Goal: Task Accomplishment & Management: Use online tool/utility

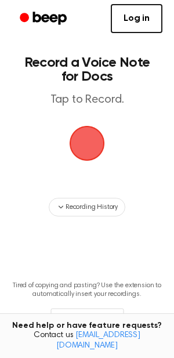
click at [90, 142] on span "button" at bounding box center [87, 143] width 35 height 35
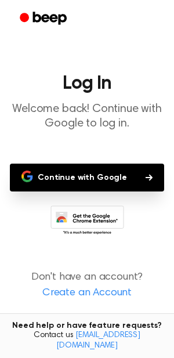
click at [93, 171] on button "Continue with Google" at bounding box center [87, 178] width 154 height 28
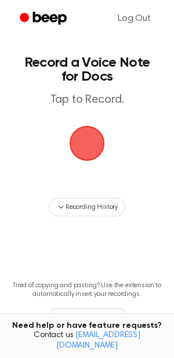
click at [90, 137] on span "button" at bounding box center [87, 143] width 32 height 32
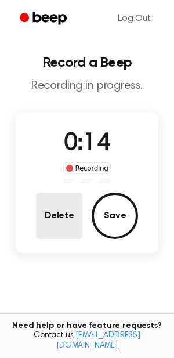
click at [41, 209] on button "Delete" at bounding box center [59, 216] width 46 height 46
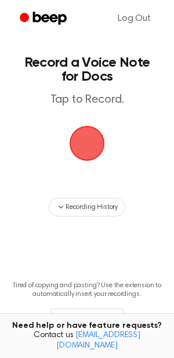
click at [94, 135] on span "button" at bounding box center [87, 143] width 35 height 35
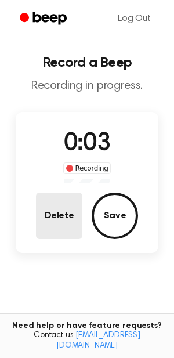
click at [50, 219] on button "Delete" at bounding box center [59, 216] width 46 height 46
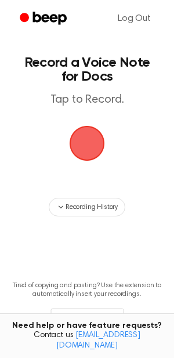
click at [82, 146] on span "button" at bounding box center [87, 143] width 32 height 32
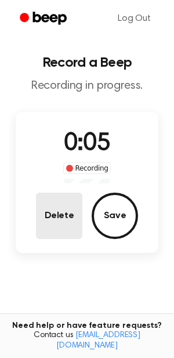
click at [60, 212] on button "Delete" at bounding box center [59, 216] width 46 height 46
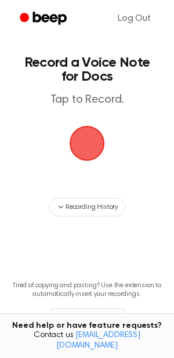
click at [87, 140] on span "button" at bounding box center [87, 143] width 35 height 35
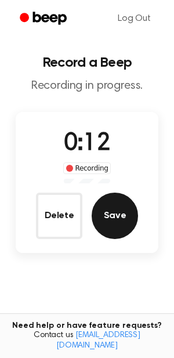
click at [116, 211] on button "Save" at bounding box center [115, 216] width 46 height 46
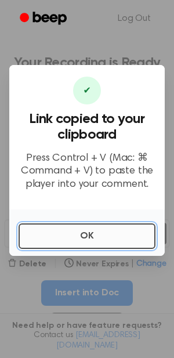
click at [78, 231] on button "OK" at bounding box center [87, 236] width 137 height 26
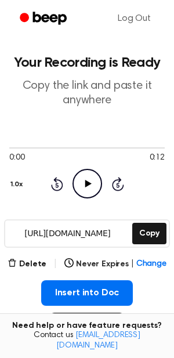
click at [87, 182] on icon at bounding box center [88, 184] width 6 height 8
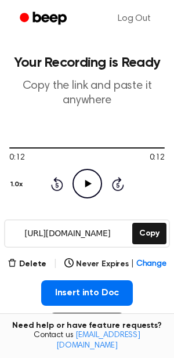
click at [56, 179] on icon at bounding box center [57, 184] width 12 height 14
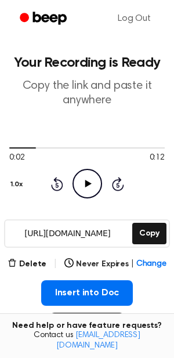
click at [56, 179] on icon at bounding box center [57, 184] width 12 height 14
click at [87, 186] on icon at bounding box center [88, 184] width 6 height 8
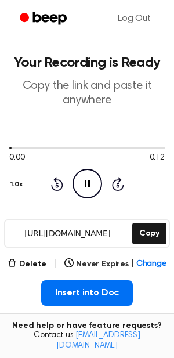
click at [87, 186] on icon "Pause Audio" at bounding box center [87, 184] width 30 height 30
click at [28, 260] on button "Delete" at bounding box center [27, 264] width 39 height 12
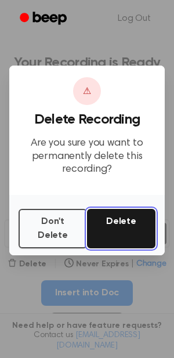
click at [115, 229] on button "Delete" at bounding box center [121, 228] width 68 height 39
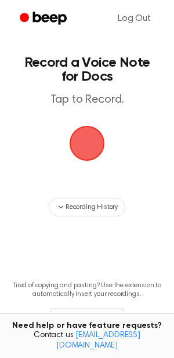
click at [86, 140] on span "button" at bounding box center [87, 143] width 43 height 43
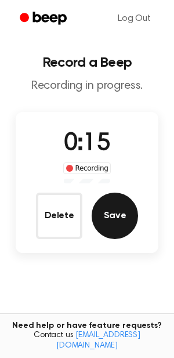
click at [112, 217] on button "Save" at bounding box center [115, 216] width 46 height 46
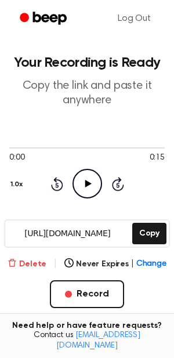
click at [21, 268] on button "Delete" at bounding box center [27, 264] width 39 height 12
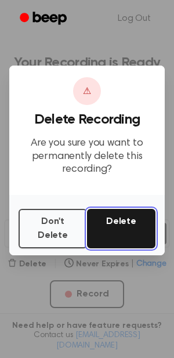
click at [122, 220] on button "Delete" at bounding box center [121, 228] width 68 height 39
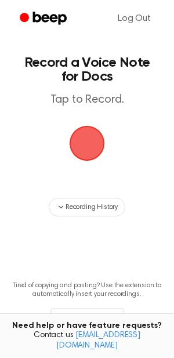
click at [85, 148] on span "button" at bounding box center [86, 143] width 39 height 39
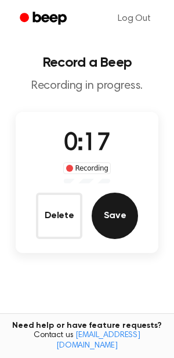
click at [116, 211] on button "Save" at bounding box center [115, 216] width 46 height 46
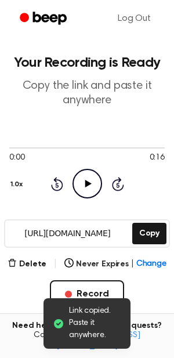
click at [86, 180] on icon "Play Audio" at bounding box center [87, 184] width 30 height 30
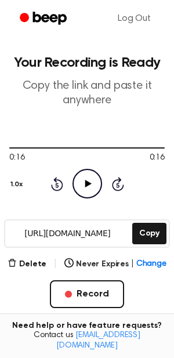
click at [86, 180] on icon "Play Audio" at bounding box center [87, 184] width 30 height 30
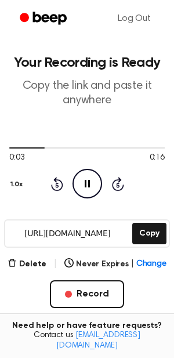
click at [117, 182] on icon "Skip 5 seconds" at bounding box center [117, 183] width 13 height 15
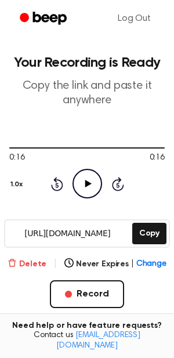
click at [23, 259] on button "Delete" at bounding box center [27, 264] width 39 height 12
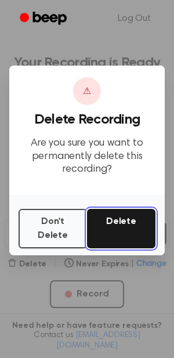
click at [102, 227] on button "Delete" at bounding box center [121, 228] width 68 height 39
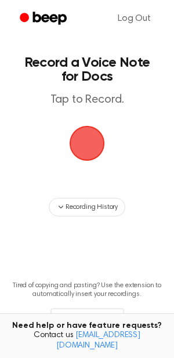
click at [86, 140] on span "button" at bounding box center [86, 143] width 39 height 39
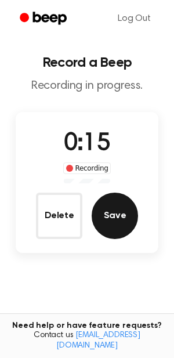
click at [115, 208] on button "Save" at bounding box center [115, 216] width 46 height 46
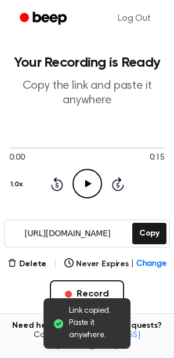
click at [83, 184] on icon "Play Audio" at bounding box center [87, 184] width 30 height 30
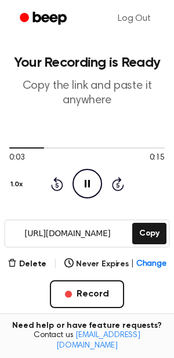
click at [57, 183] on icon at bounding box center [56, 185] width 3 height 5
click at [56, 182] on icon at bounding box center [57, 184] width 12 height 14
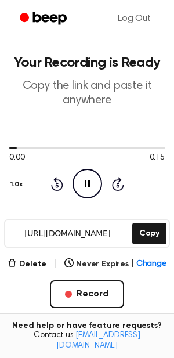
click at [56, 182] on icon at bounding box center [57, 184] width 12 height 14
click at [55, 182] on icon at bounding box center [57, 184] width 12 height 14
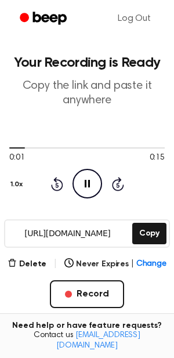
click at [84, 179] on icon "Pause Audio" at bounding box center [87, 184] width 30 height 30
click at [53, 182] on icon "Rewind 5 seconds" at bounding box center [56, 183] width 13 height 15
click at [84, 180] on icon "Play Audio" at bounding box center [87, 184] width 30 height 30
click at [91, 180] on icon "Pause Audio" at bounding box center [87, 184] width 30 height 30
click at [55, 181] on icon at bounding box center [57, 184] width 12 height 14
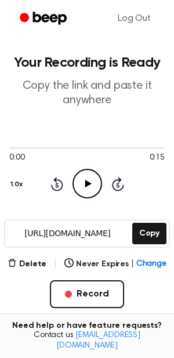
click at [94, 179] on icon "Play Audio" at bounding box center [87, 184] width 30 height 30
click at [85, 180] on icon at bounding box center [87, 184] width 5 height 8
click at [57, 184] on icon at bounding box center [56, 185] width 3 height 5
click at [92, 178] on icon "Play Audio" at bounding box center [87, 184] width 30 height 30
click at [83, 182] on icon "Pause Audio" at bounding box center [87, 184] width 30 height 30
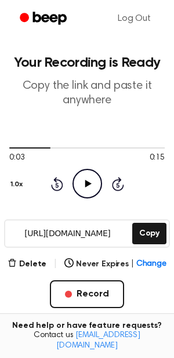
click at [55, 184] on icon "Rewind 5 seconds" at bounding box center [56, 183] width 13 height 15
click at [85, 183] on icon at bounding box center [88, 184] width 6 height 8
click at [85, 184] on icon at bounding box center [87, 184] width 5 height 8
click at [60, 182] on icon "Rewind 5 seconds" at bounding box center [56, 183] width 13 height 15
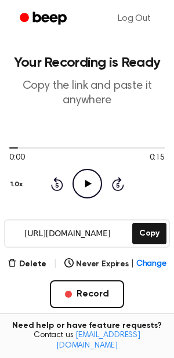
click at [60, 182] on icon "Rewind 5 seconds" at bounding box center [56, 183] width 13 height 15
click at [83, 181] on icon "Play Audio" at bounding box center [87, 184] width 30 height 30
click at [83, 181] on icon "Pause Audio" at bounding box center [87, 184] width 30 height 30
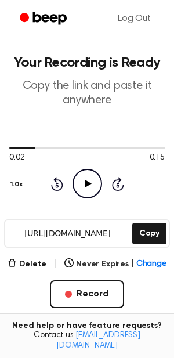
click at [57, 183] on icon at bounding box center [56, 185] width 3 height 5
click at [90, 185] on icon "Play Audio" at bounding box center [87, 184] width 30 height 30
click at [90, 185] on icon "Pause Audio" at bounding box center [87, 184] width 30 height 30
click at [90, 185] on icon "Play Audio" at bounding box center [87, 184] width 30 height 30
click at [90, 185] on icon "Pause Audio" at bounding box center [87, 184] width 30 height 30
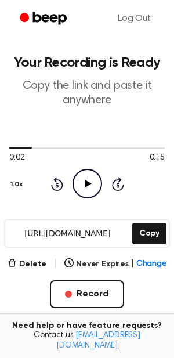
click at [58, 186] on icon "Rewind 5 seconds" at bounding box center [56, 183] width 13 height 15
click at [83, 182] on icon "Play Audio" at bounding box center [87, 184] width 30 height 30
click at [83, 182] on icon "Pause Audio" at bounding box center [87, 184] width 30 height 30
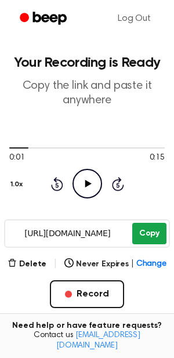
click at [144, 235] on button "Copy" at bounding box center [149, 233] width 34 height 21
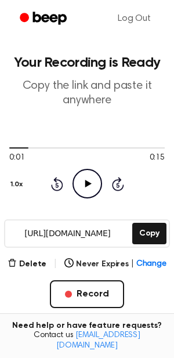
click at [93, 184] on icon "Play Audio" at bounding box center [87, 184] width 30 height 30
click at [59, 183] on icon "Rewind 5 seconds" at bounding box center [56, 183] width 13 height 15
click at [49, 179] on div "0:06 0:15 1.0x Rewind 5 seconds Pause Audio Skip 5 seconds" at bounding box center [86, 171] width 155 height 56
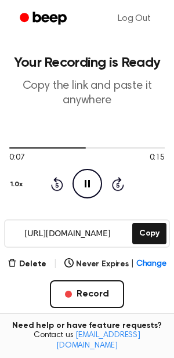
drag, startPoint x: 49, startPoint y: 179, endPoint x: 57, endPoint y: 177, distance: 8.3
click at [57, 177] on div "0:07 0:15 1.0x Rewind 5 seconds Pause Audio Skip 5 seconds" at bounding box center [86, 171] width 155 height 56
click at [56, 179] on icon "Rewind 5 seconds" at bounding box center [56, 183] width 13 height 15
click at [56, 179] on icon at bounding box center [57, 184] width 12 height 14
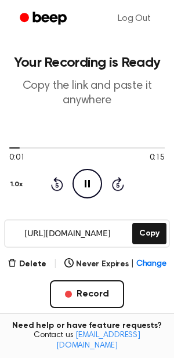
click at [56, 179] on icon at bounding box center [57, 184] width 12 height 14
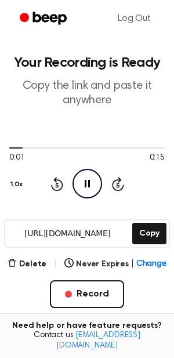
click at [99, 195] on icon "Pause Audio" at bounding box center [87, 184] width 30 height 30
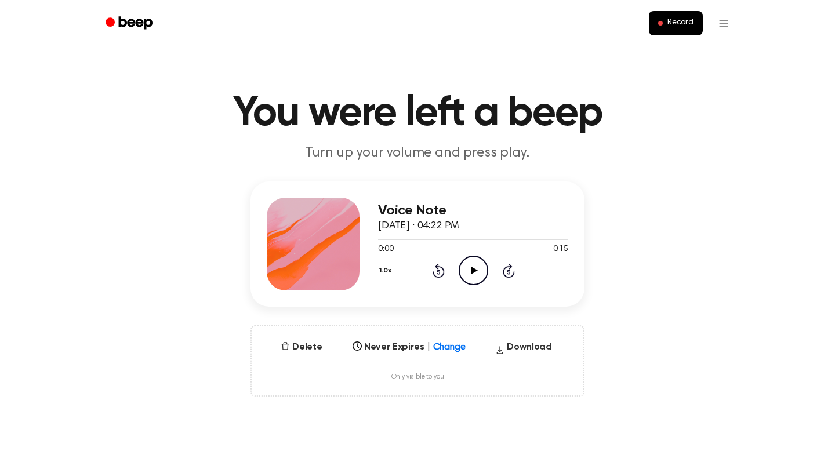
click at [472, 269] on icon at bounding box center [474, 271] width 6 height 8
click at [444, 270] on icon "Rewind 5 seconds" at bounding box center [438, 270] width 13 height 15
click at [438, 268] on icon "Rewind 5 seconds" at bounding box center [438, 270] width 13 height 15
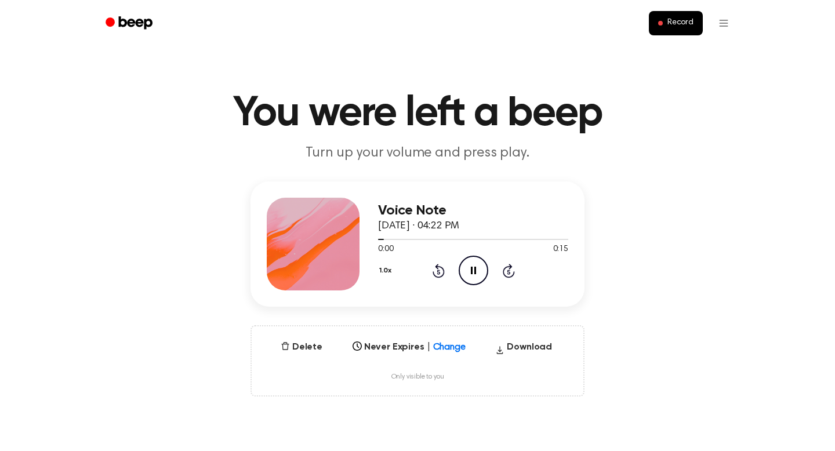
click at [466, 263] on icon "Pause Audio" at bounding box center [474, 271] width 30 height 30
click at [477, 269] on icon "Play Audio" at bounding box center [474, 271] width 30 height 30
click at [477, 269] on icon "Pause Audio" at bounding box center [474, 271] width 30 height 30
